Goal: Transaction & Acquisition: Purchase product/service

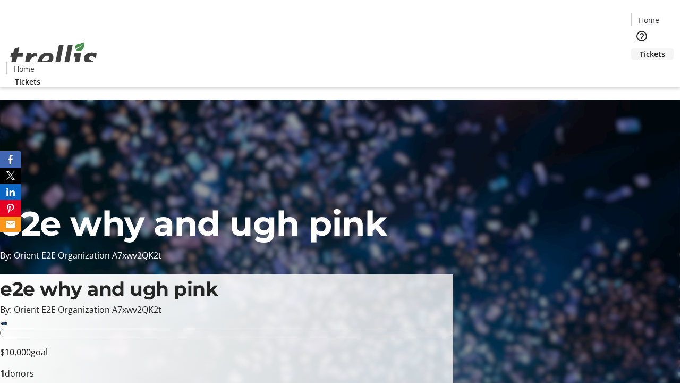
click at [640, 48] on span "Tickets" at bounding box center [653, 53] width 26 height 11
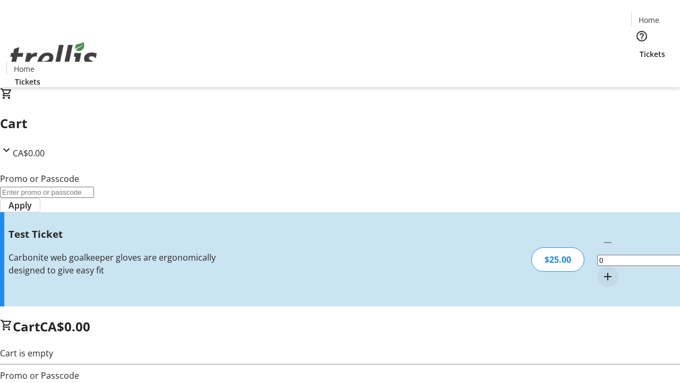
click at [602, 270] on mat-icon "Increment by one" at bounding box center [608, 276] width 13 height 13
type input "1"
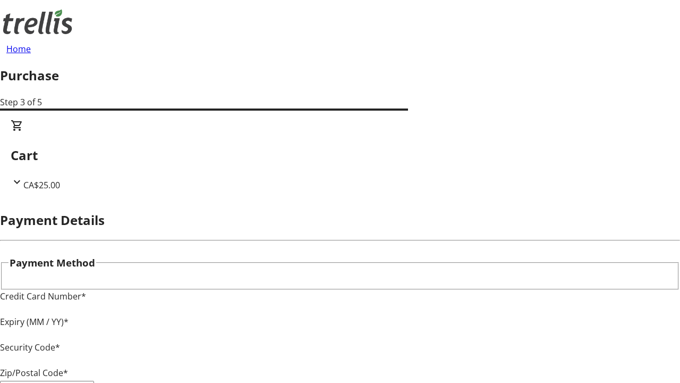
type input "V1Y 0C2"
